Goal: Information Seeking & Learning: Learn about a topic

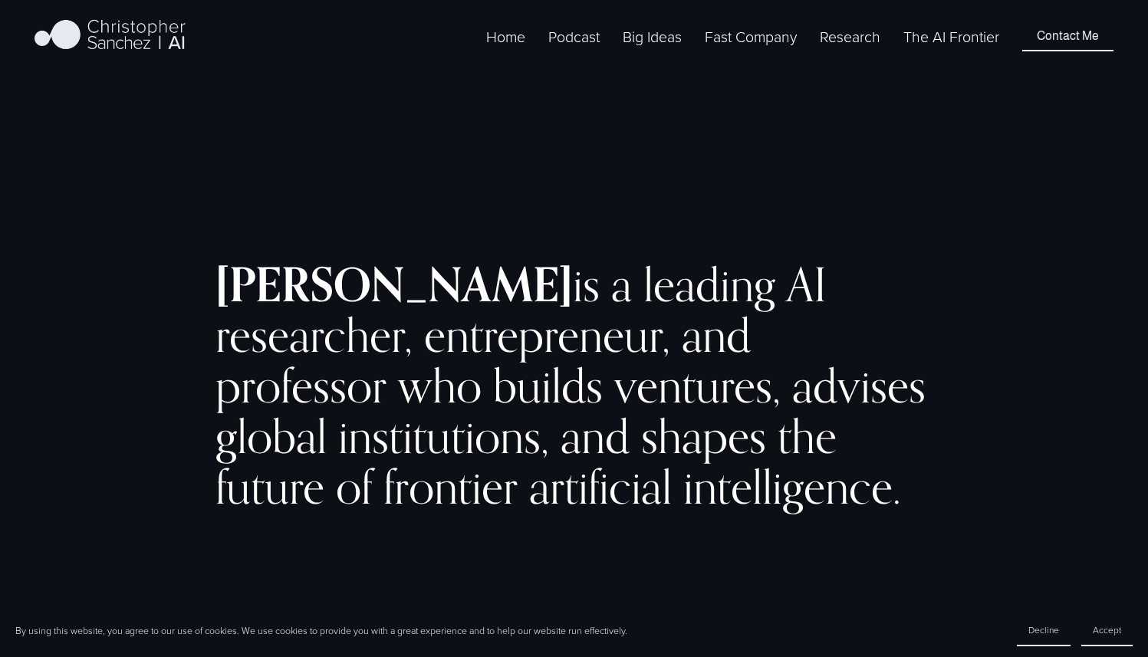
click at [0, 0] on span "Fast Company [GEOGRAPHIC_DATA] - Español" at bounding box center [0, 0] width 0 height 0
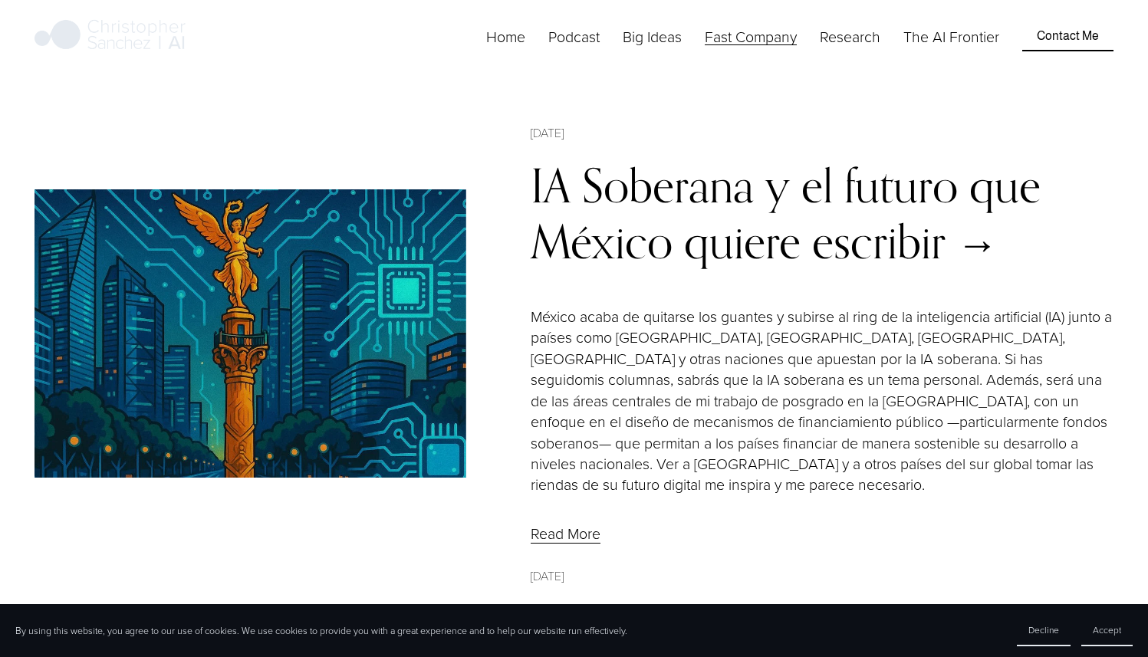
click at [618, 196] on link "IA Soberana y el futuro que México quiere escribir" at bounding box center [786, 213] width 510 height 112
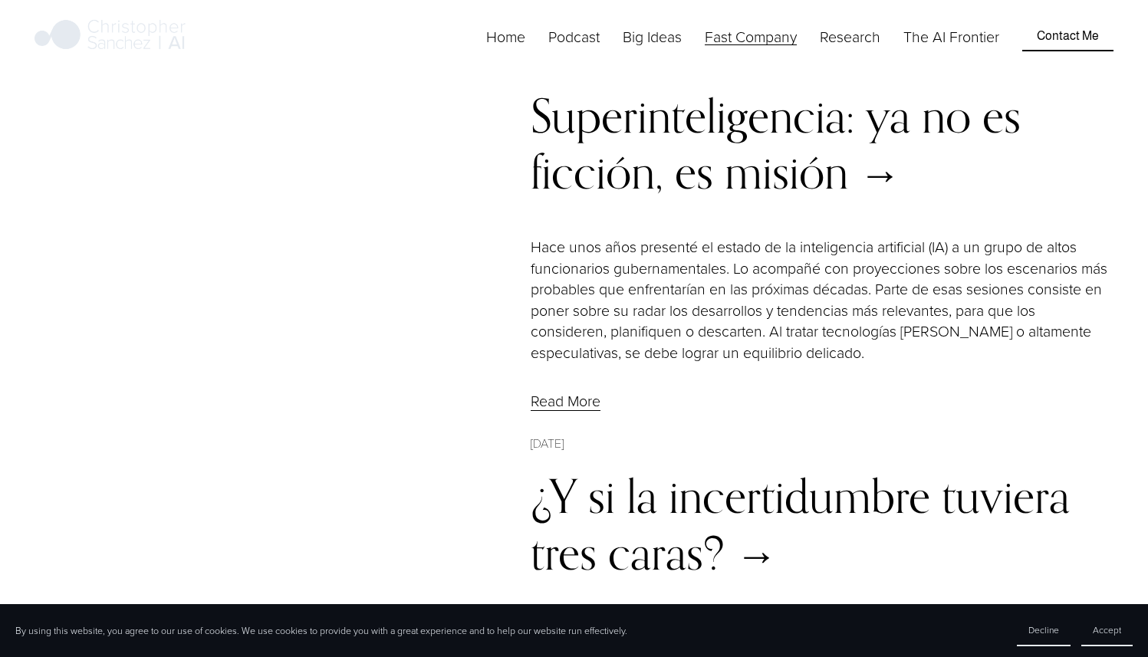
scroll to position [1413, 0]
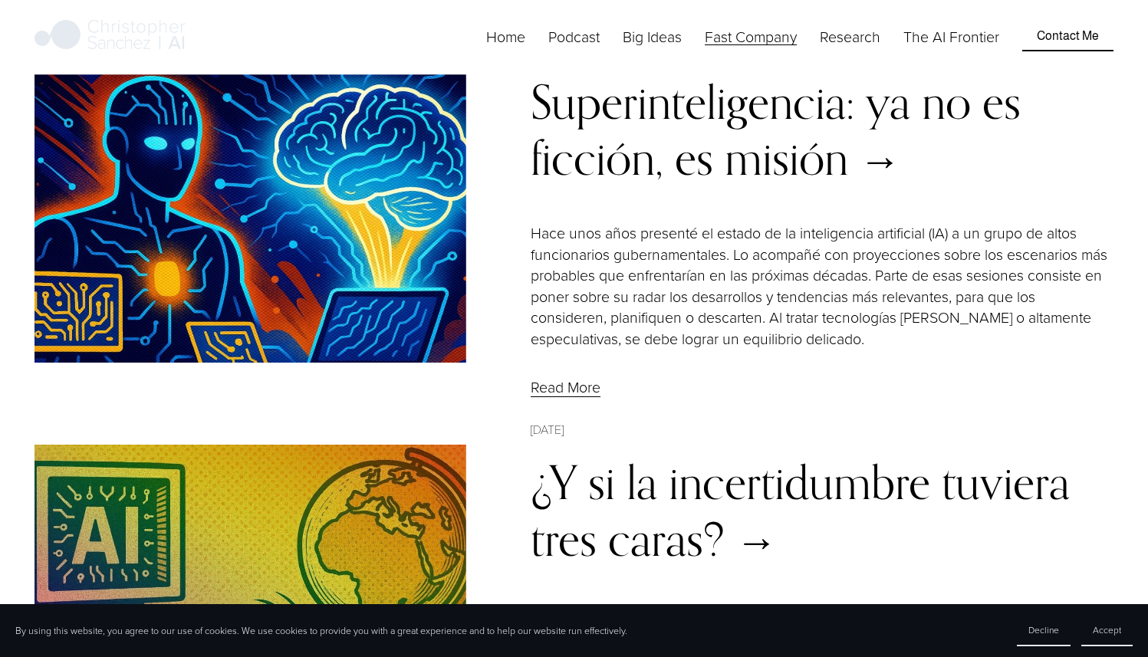
click at [0, 0] on span "Fast Company [GEOGRAPHIC_DATA] - English" at bounding box center [0, 0] width 0 height 0
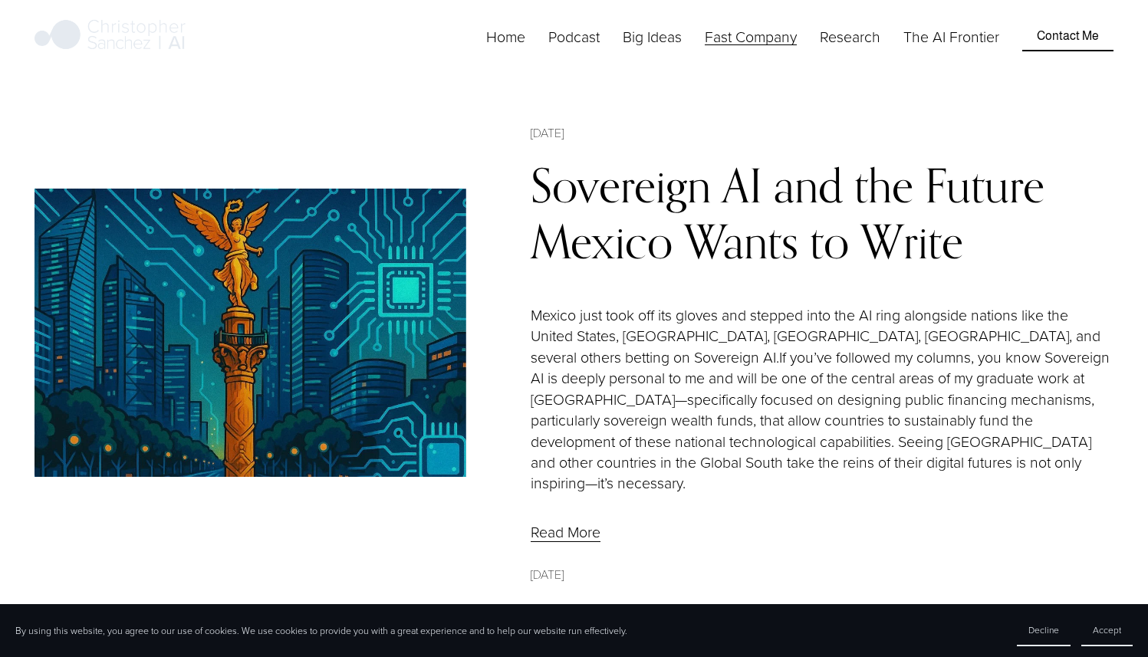
click at [649, 191] on link "Sovereign AI and the Future Mexico Wants to Write" at bounding box center [788, 213] width 514 height 112
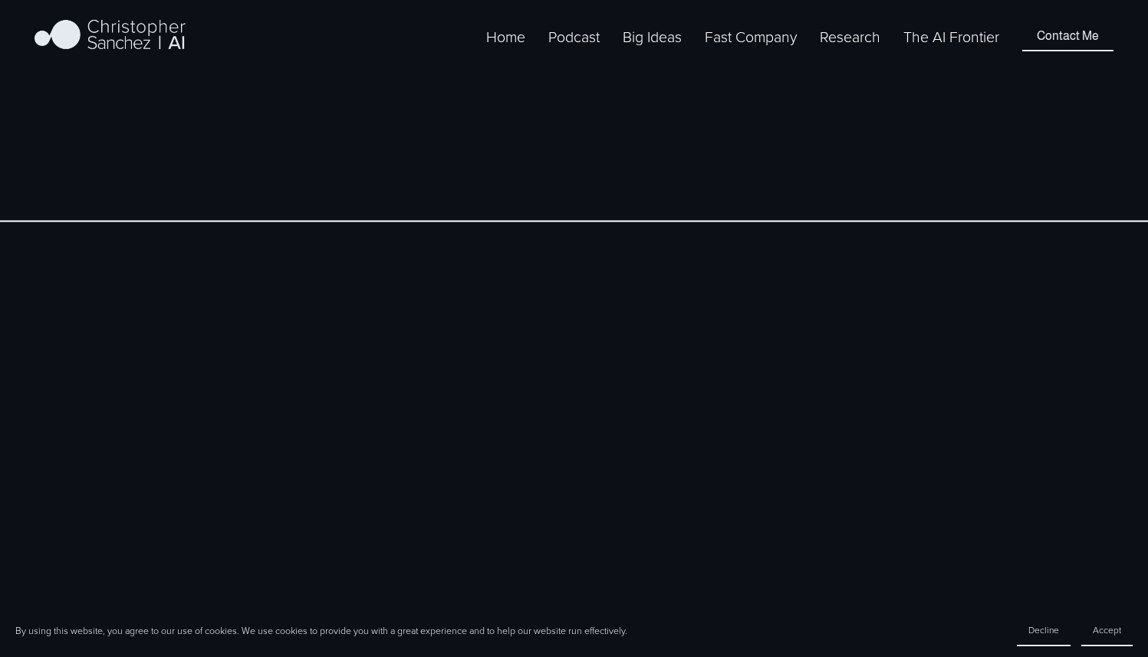
scroll to position [2905, 0]
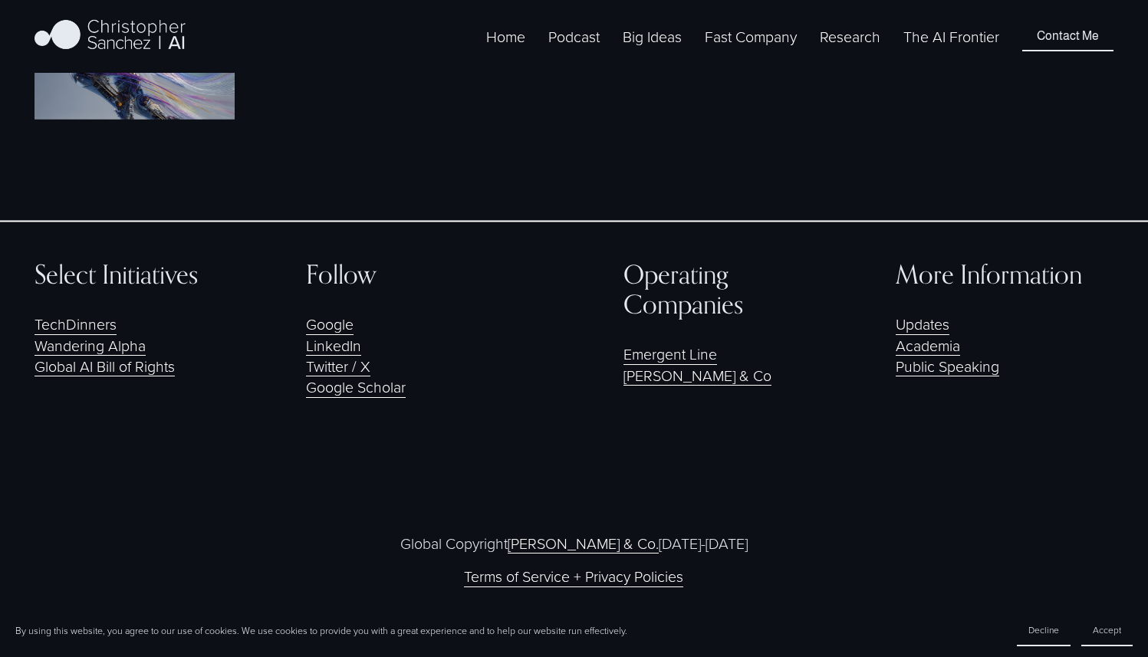
click at [334, 327] on link "Google" at bounding box center [330, 324] width 48 height 21
